Goal: Task Accomplishment & Management: Use online tool/utility

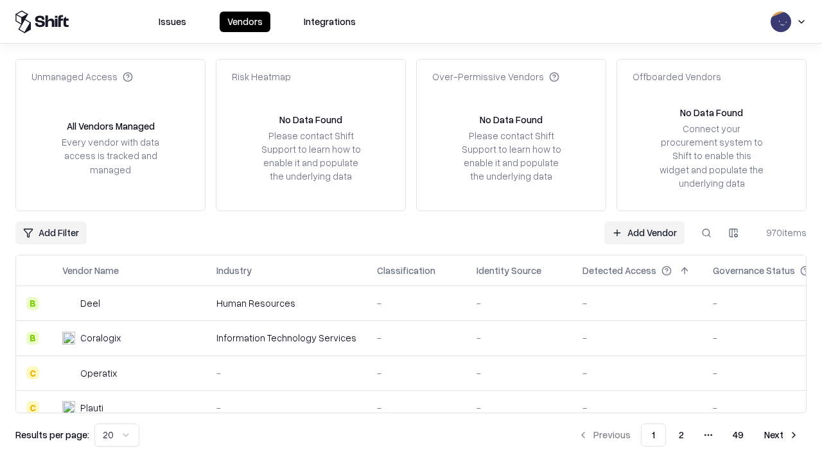
click at [644, 233] on link "Add Vendor" at bounding box center [644, 233] width 80 height 23
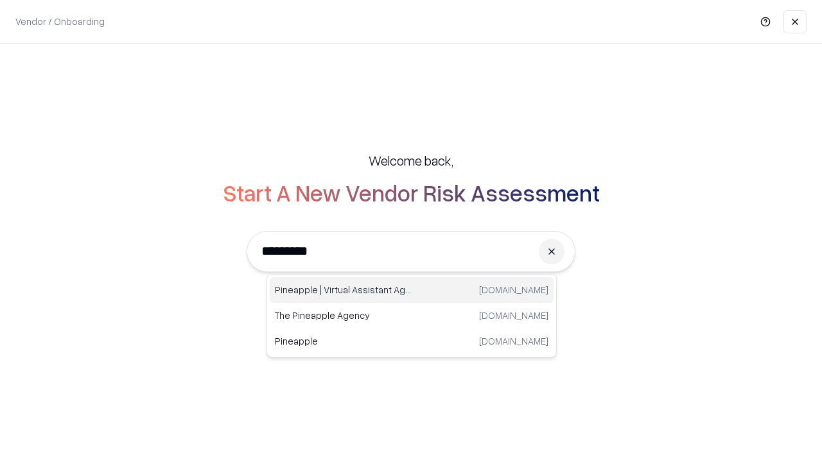
click at [412, 290] on div "Pineapple | Virtual Assistant Agency trypineapple.com" at bounding box center [412, 290] width 284 height 26
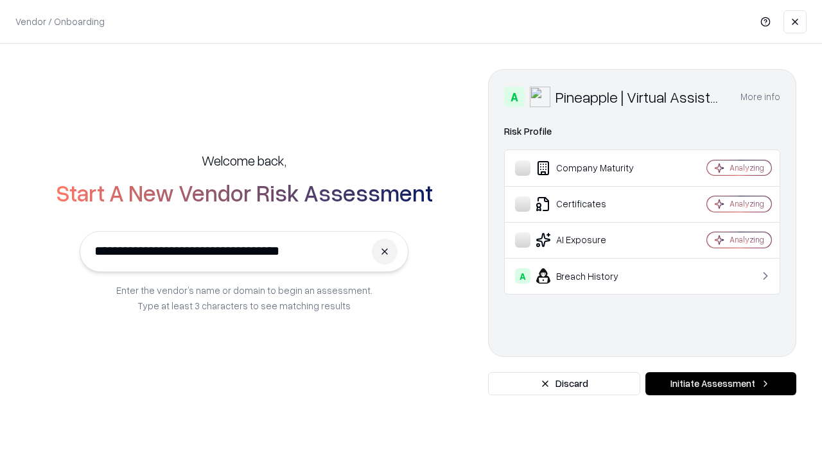
type input "**********"
click at [721, 384] on button "Initiate Assessment" at bounding box center [721, 384] width 151 height 23
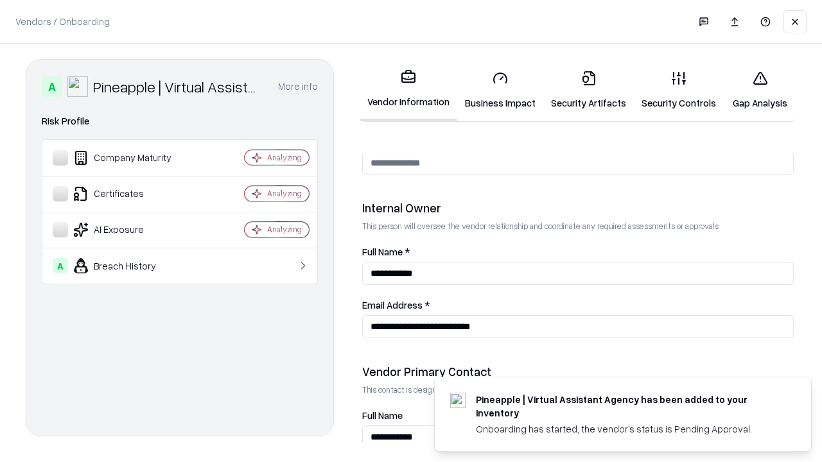
scroll to position [665, 0]
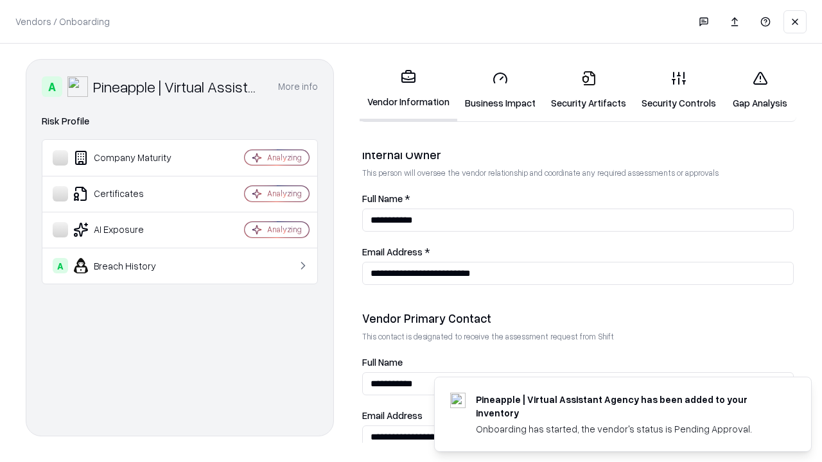
click at [500, 90] on link "Business Impact" at bounding box center [500, 90] width 86 height 60
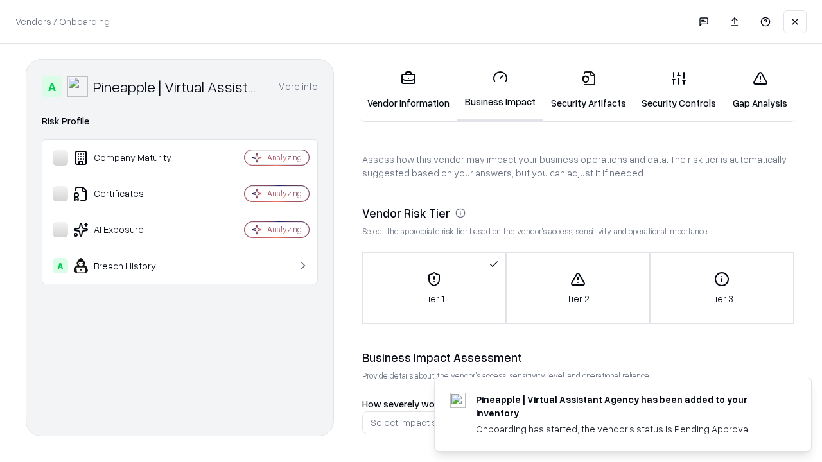
click at [588, 90] on link "Security Artifacts" at bounding box center [588, 90] width 91 height 60
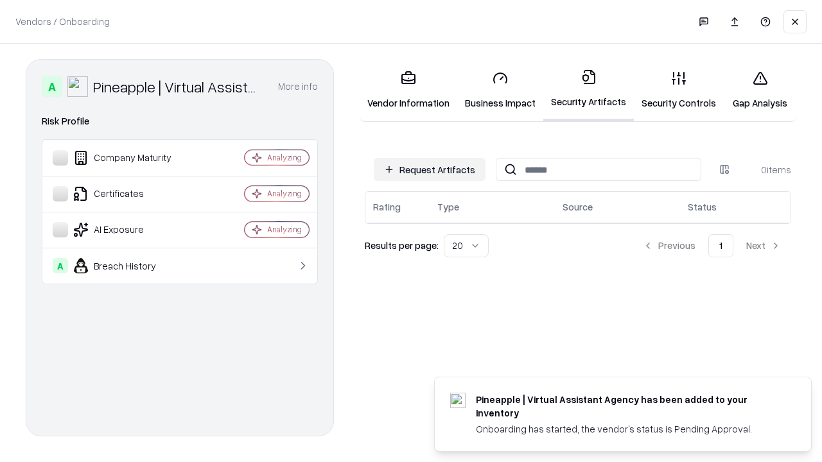
click at [430, 170] on button "Request Artifacts" at bounding box center [430, 169] width 112 height 23
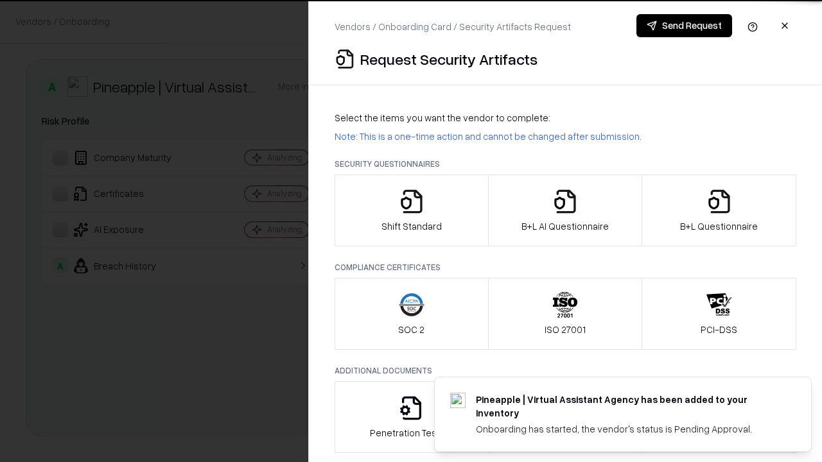
click at [411, 211] on icon "button" at bounding box center [412, 202] width 26 height 26
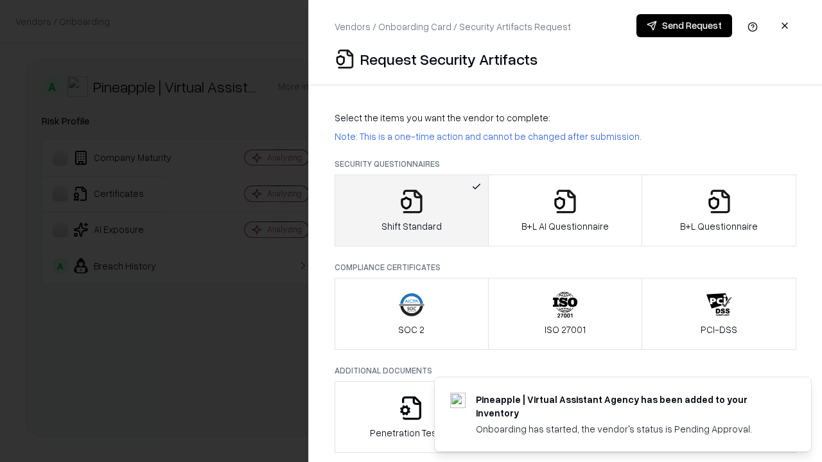
click at [684, 26] on button "Send Request" at bounding box center [685, 25] width 96 height 23
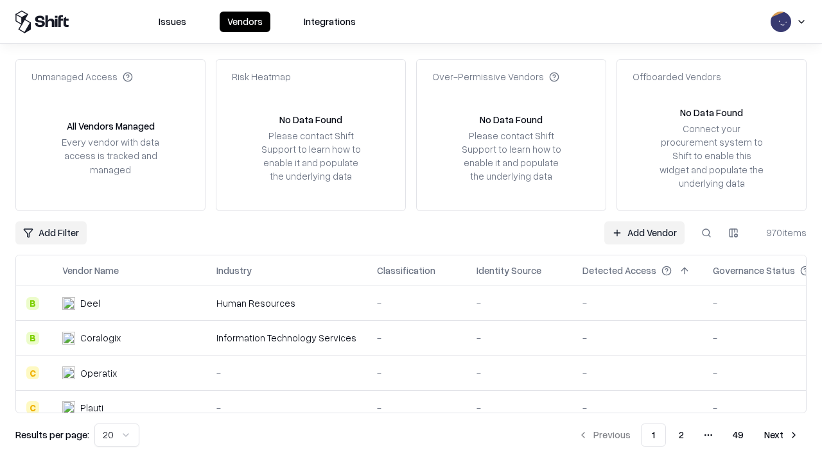
click at [707, 233] on button at bounding box center [706, 233] width 23 height 23
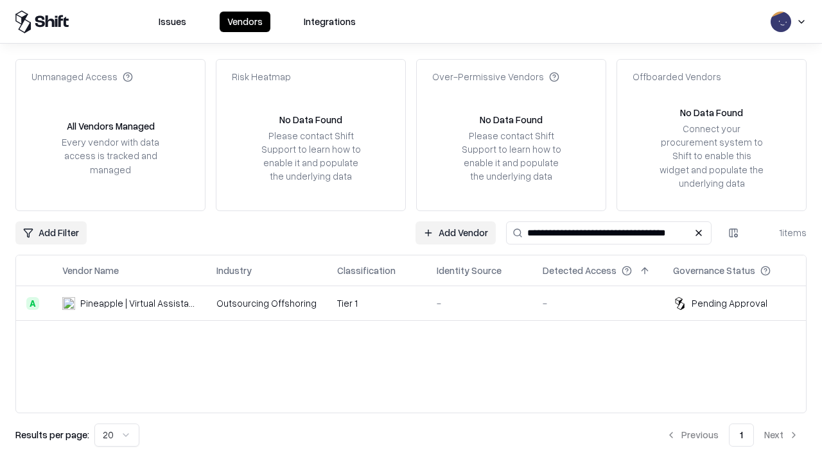
type input "**********"
click at [419, 303] on td "Tier 1" at bounding box center [377, 303] width 100 height 35
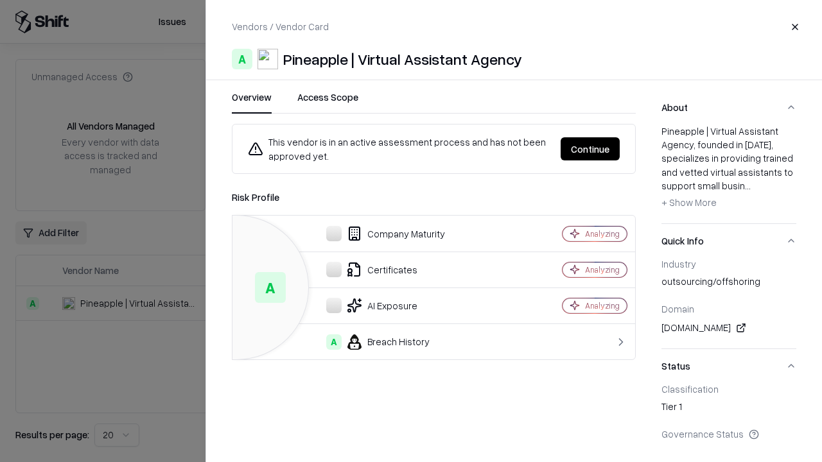
click at [590, 149] on button "Continue" at bounding box center [590, 148] width 59 height 23
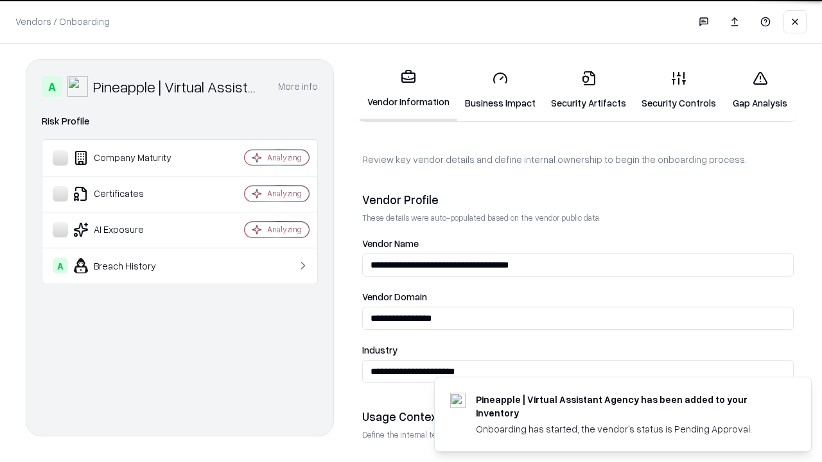
click at [588, 90] on link "Security Artifacts" at bounding box center [588, 90] width 91 height 60
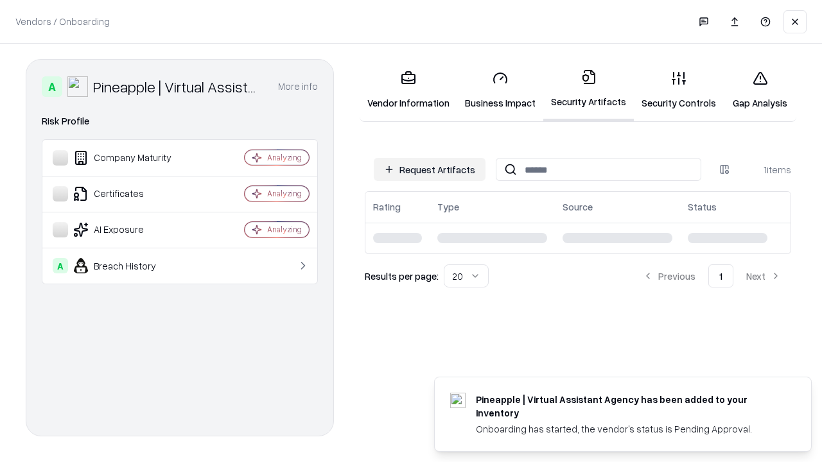
click at [679, 90] on link "Security Controls" at bounding box center [679, 90] width 90 height 60
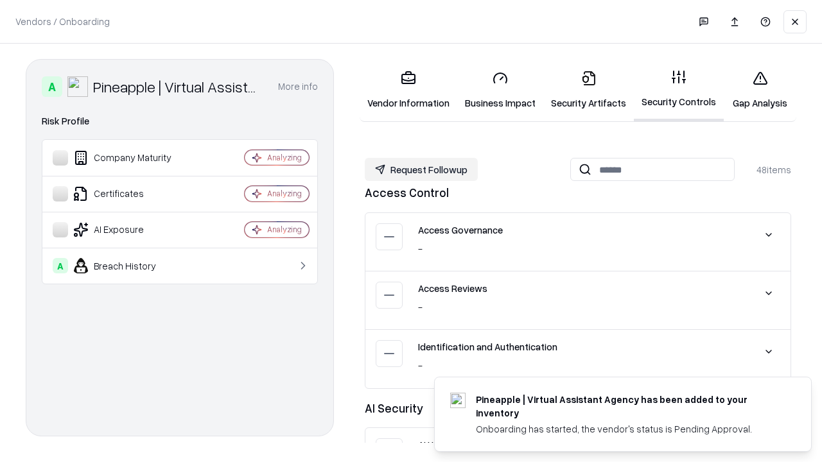
click at [421, 169] on button "Request Followup" at bounding box center [421, 169] width 113 height 23
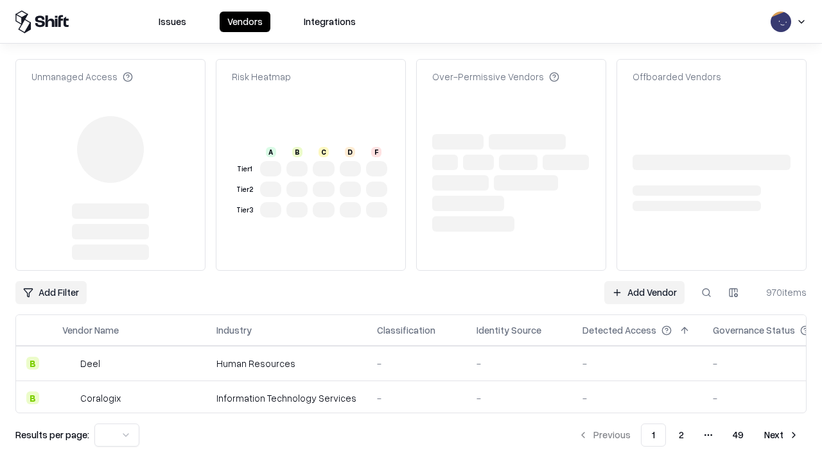
click at [644, 293] on link "Add Vendor" at bounding box center [644, 292] width 80 height 23
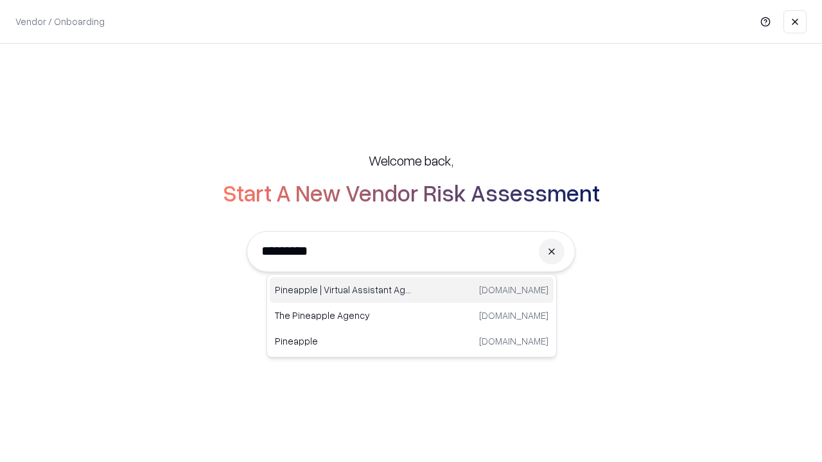
click at [412, 290] on div "Pineapple | Virtual Assistant Agency trypineapple.com" at bounding box center [412, 290] width 284 height 26
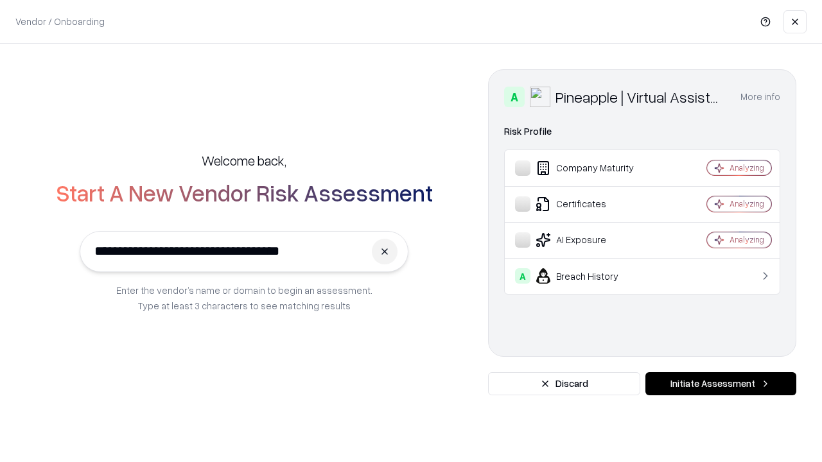
type input "**********"
click at [721, 384] on button "Initiate Assessment" at bounding box center [721, 384] width 151 height 23
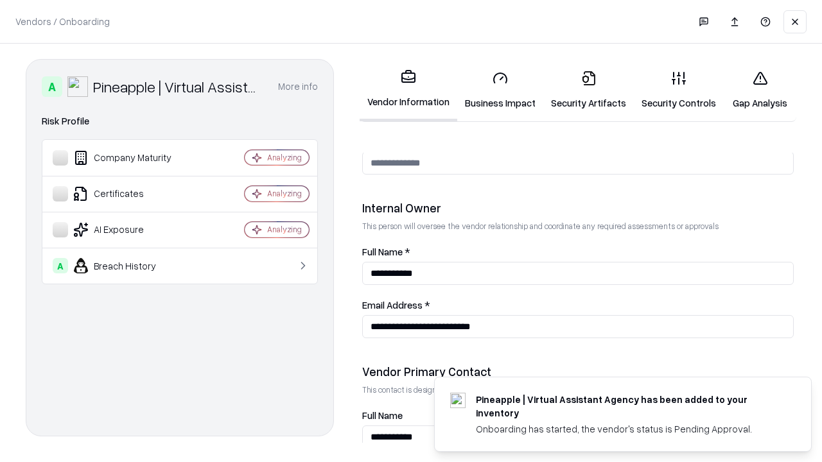
scroll to position [665, 0]
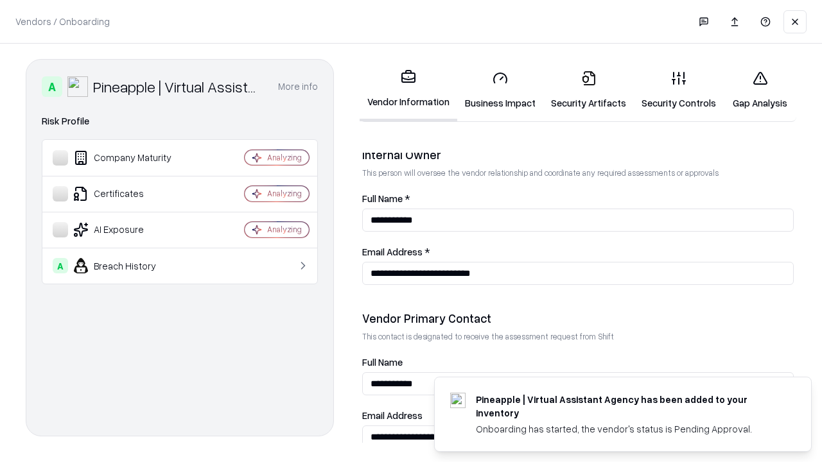
click at [760, 90] on link "Gap Analysis" at bounding box center [760, 90] width 73 height 60
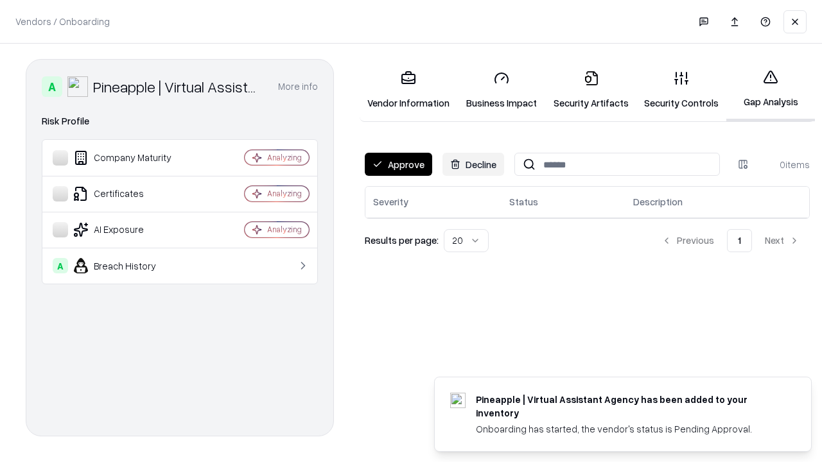
click at [398, 164] on button "Approve" at bounding box center [398, 164] width 67 height 23
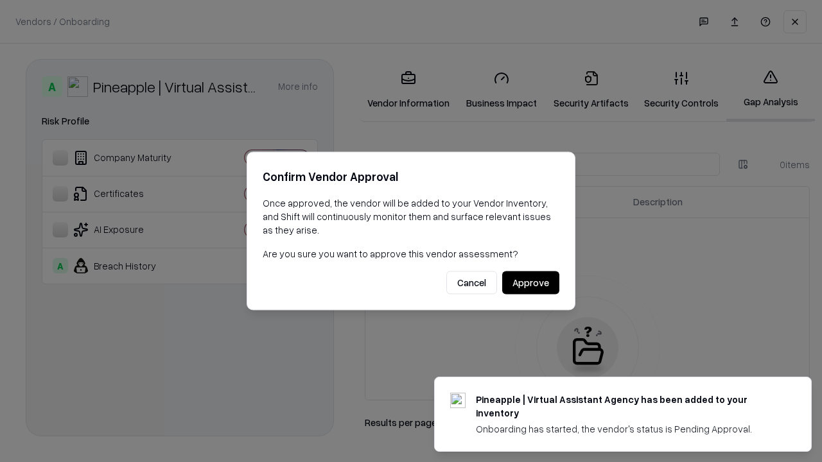
click at [531, 283] on button "Approve" at bounding box center [530, 283] width 57 height 23
